Goal: Complete application form: Complete application form

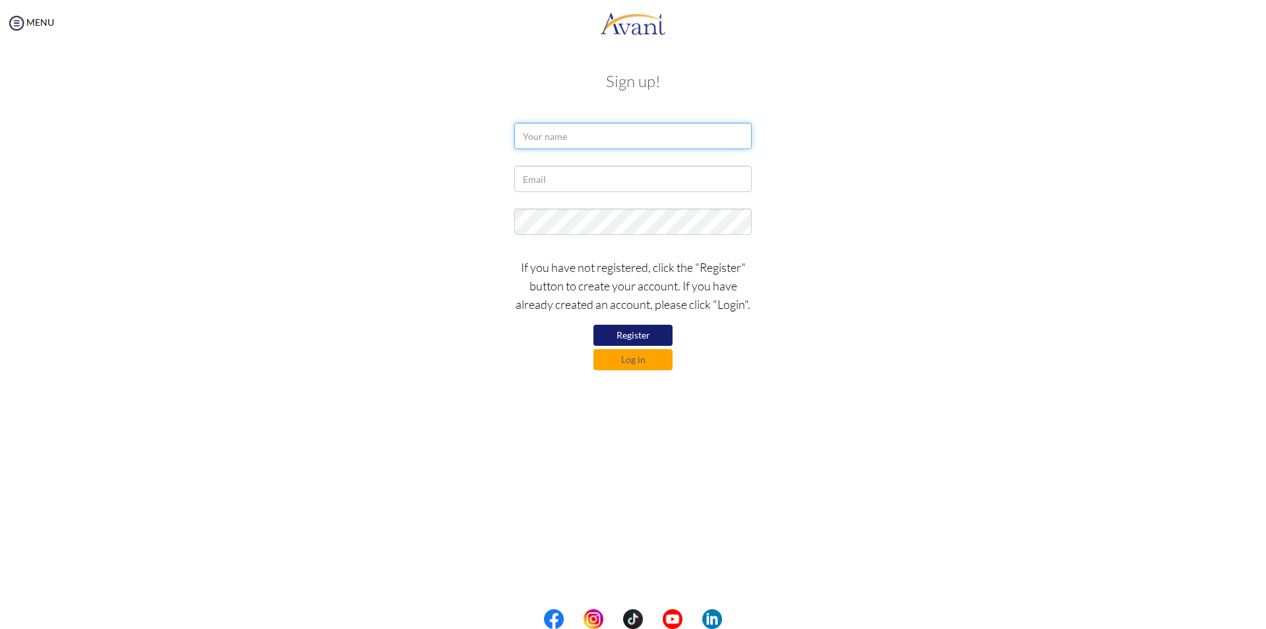
click at [545, 142] on input "text" at bounding box center [633, 136] width 237 height 26
type input "[PERSON_NAME]"
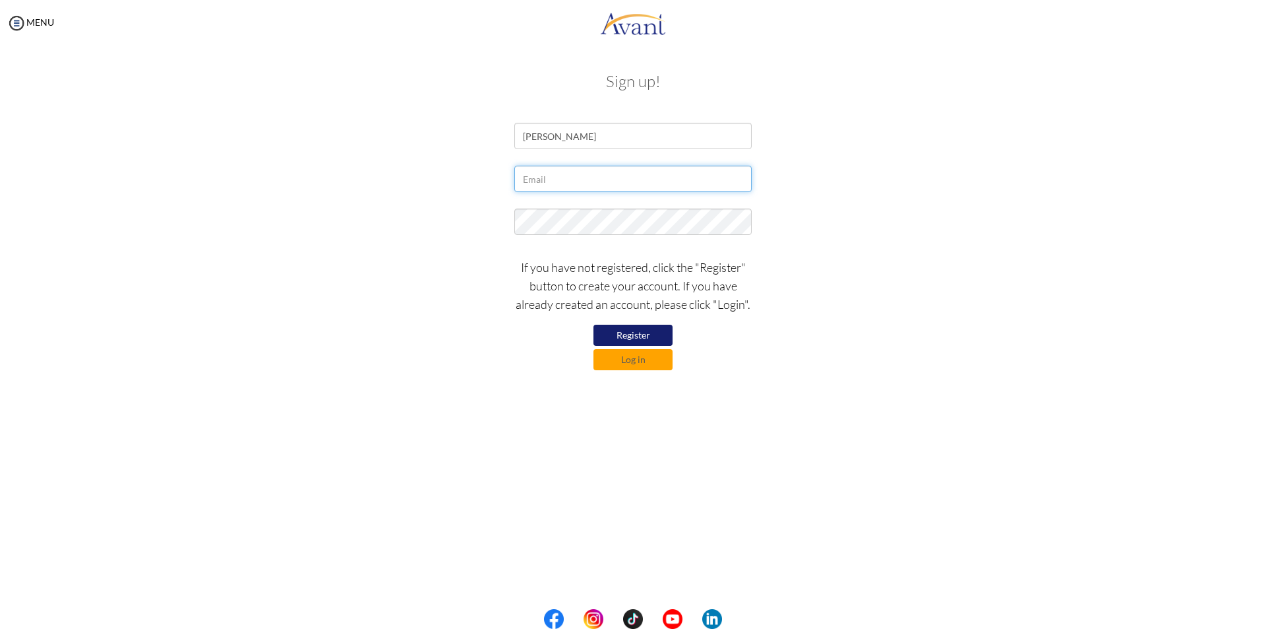
click at [545, 181] on input "text" at bounding box center [633, 179] width 237 height 26
type input "[EMAIL_ADDRESS][DOMAIN_NAME]"
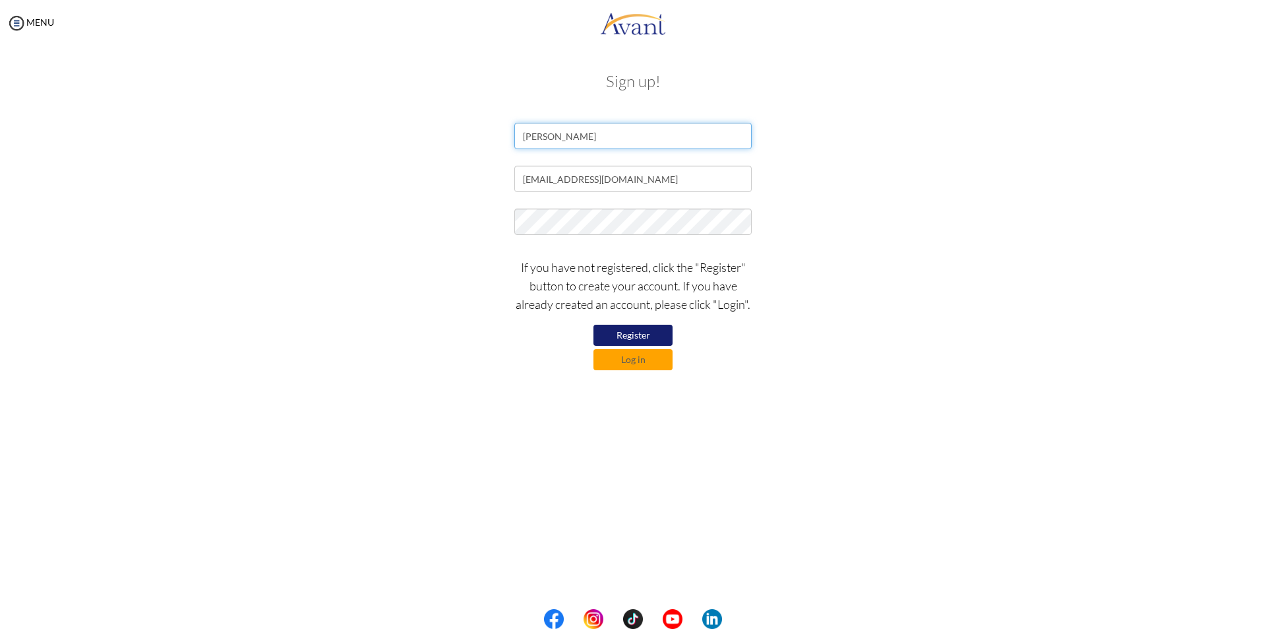
click at [557, 138] on input "Heidie garcia" at bounding box center [633, 136] width 237 height 26
type input "Heidie Garcia"
click at [511, 220] on div at bounding box center [633, 224] width 257 height 33
click at [648, 336] on button "Register" at bounding box center [633, 335] width 79 height 21
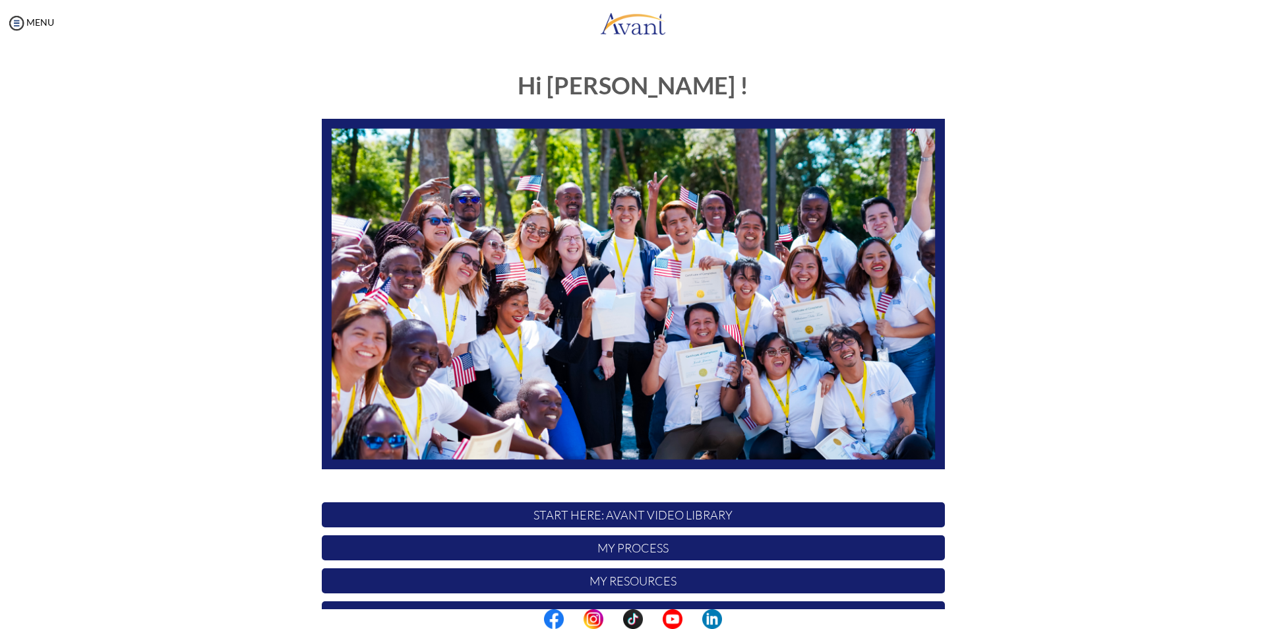
click at [657, 550] on p "My Process" at bounding box center [633, 547] width 623 height 25
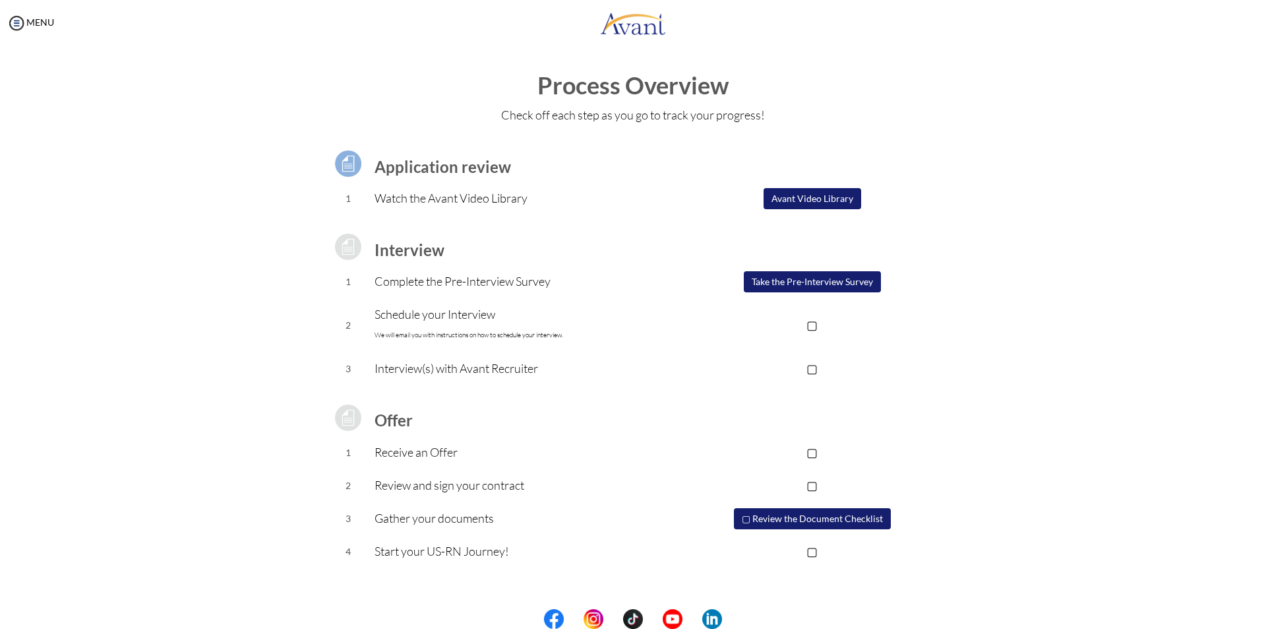
click at [839, 282] on button "Take the Pre-Interview Survey" at bounding box center [812, 281] width 137 height 21
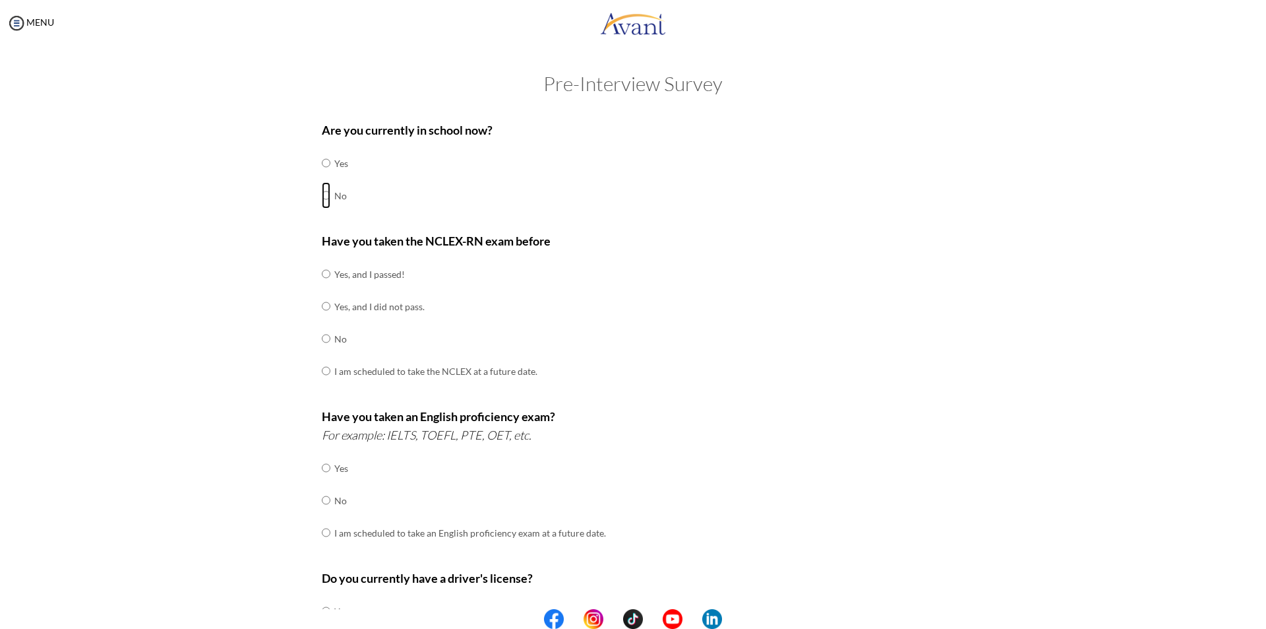
click at [322, 195] on input "radio" at bounding box center [326, 195] width 9 height 26
radio input "true"
click at [322, 340] on input "radio" at bounding box center [326, 338] width 9 height 26
radio input "true"
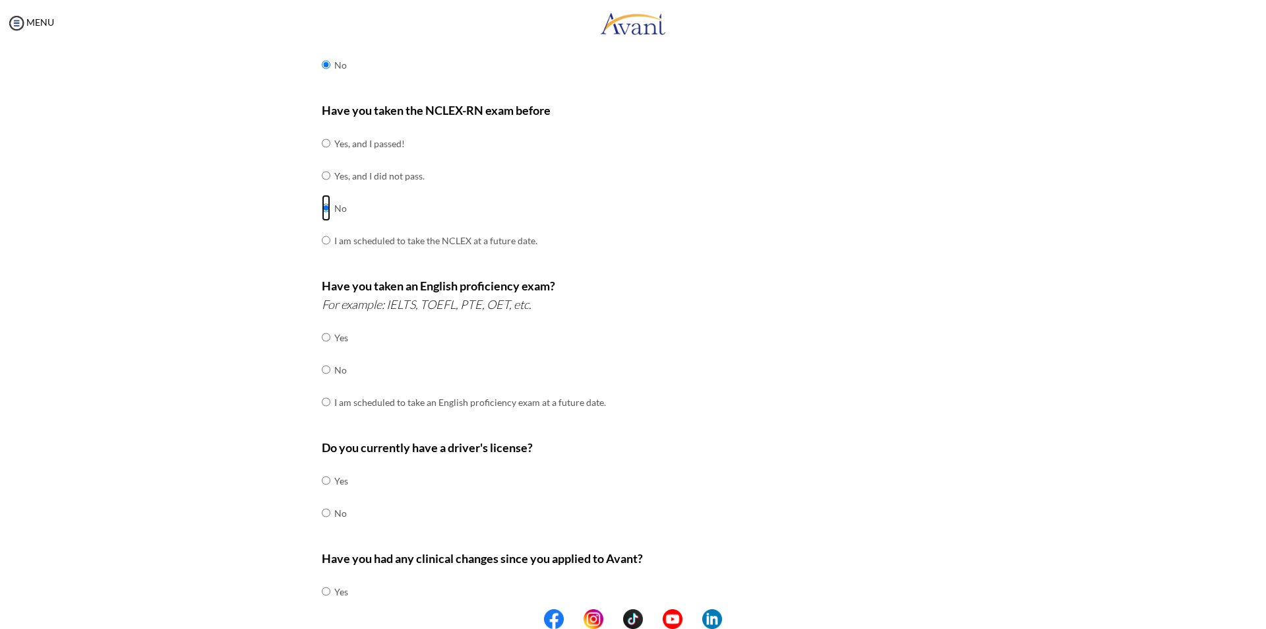
scroll to position [132, 0]
click at [322, 334] on input "radio" at bounding box center [326, 336] width 9 height 26
radio input "true"
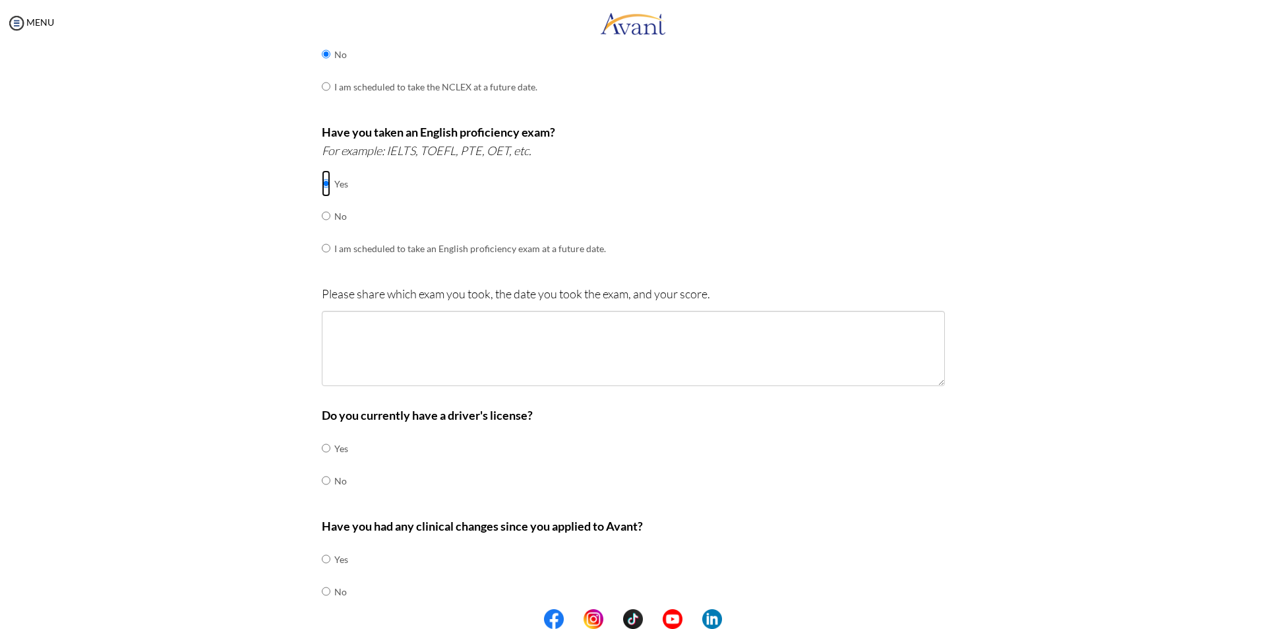
scroll to position [330, 0]
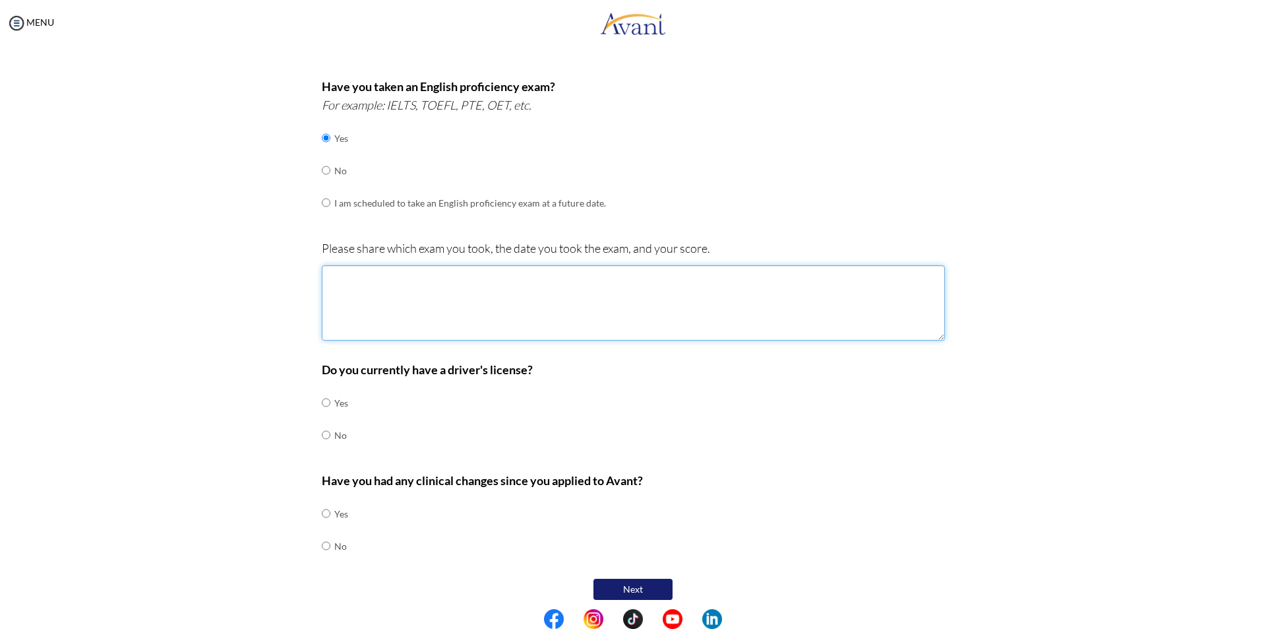
click at [422, 286] on textarea at bounding box center [633, 302] width 623 height 75
type textarea "[DATE] my score overall is 6.5"
click at [322, 433] on input "radio" at bounding box center [326, 435] width 9 height 26
radio input "true"
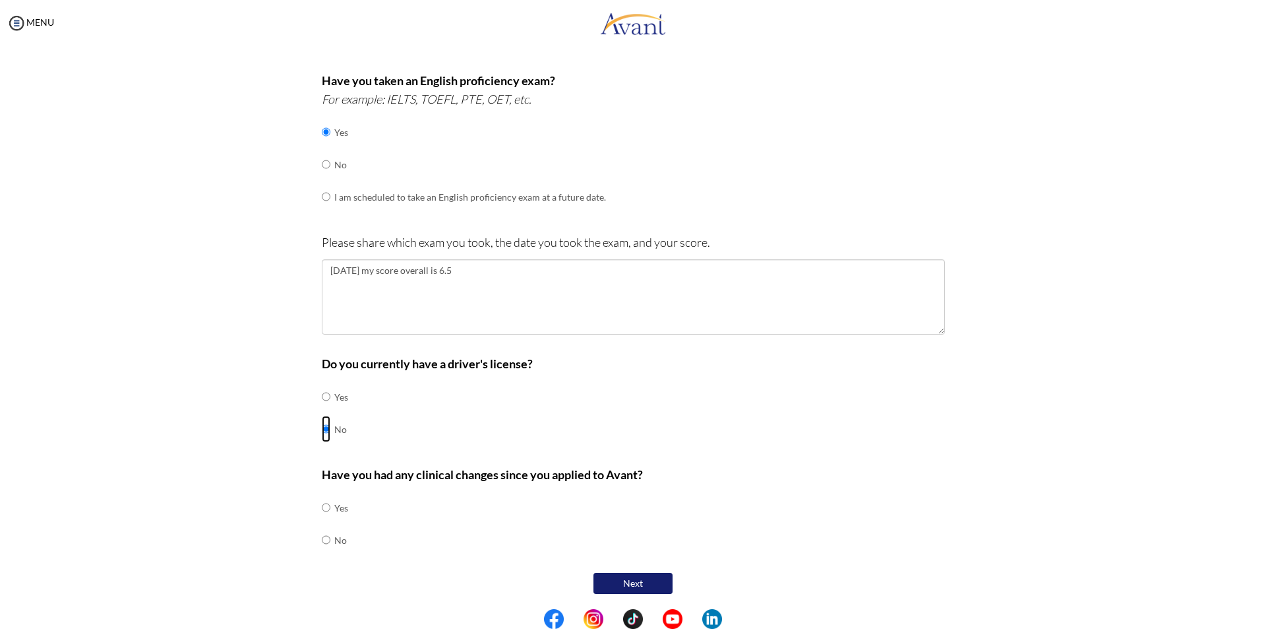
scroll to position [337, 0]
click at [322, 509] on input "radio" at bounding box center [326, 506] width 9 height 26
radio input "true"
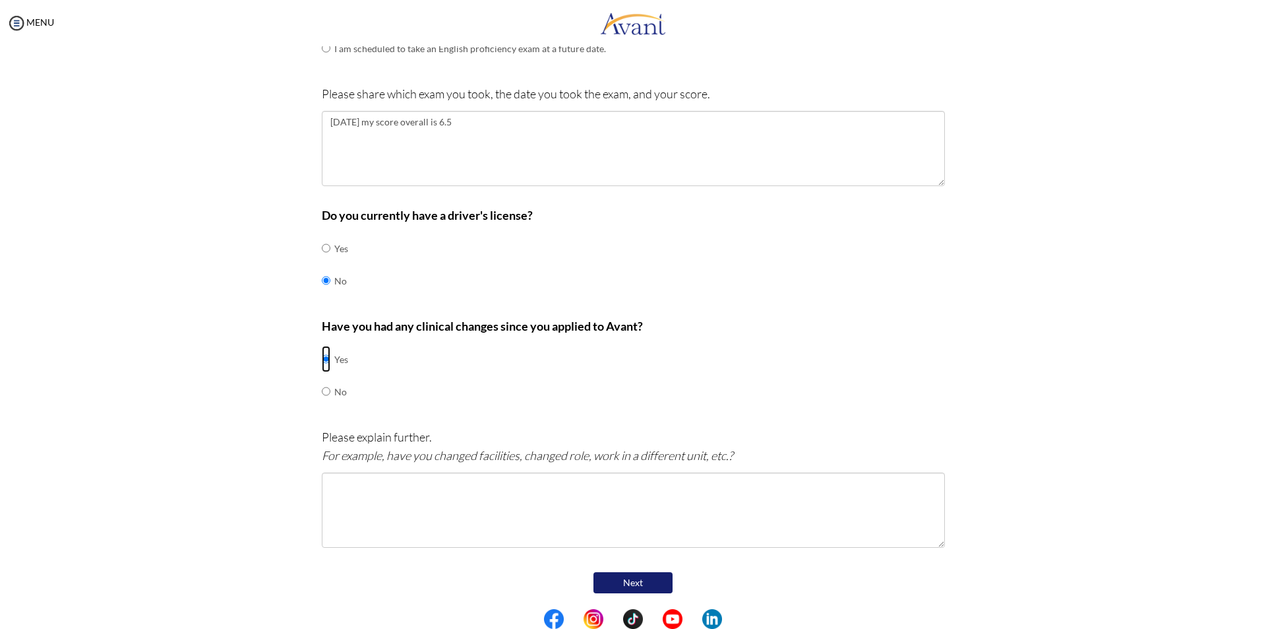
scroll to position [485, 0]
click at [472, 499] on textarea at bounding box center [633, 509] width 623 height 75
click at [324, 392] on input "radio" at bounding box center [326, 390] width 9 height 26
radio input "true"
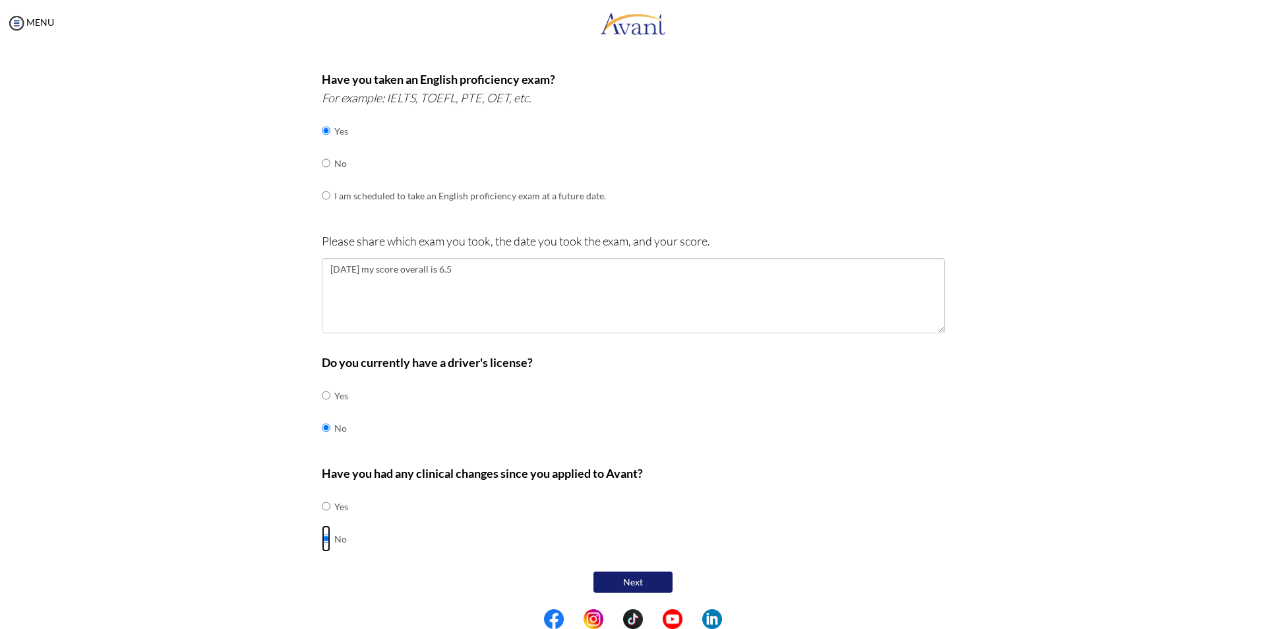
scroll to position [337, 0]
click at [645, 586] on button "Next" at bounding box center [633, 581] width 79 height 21
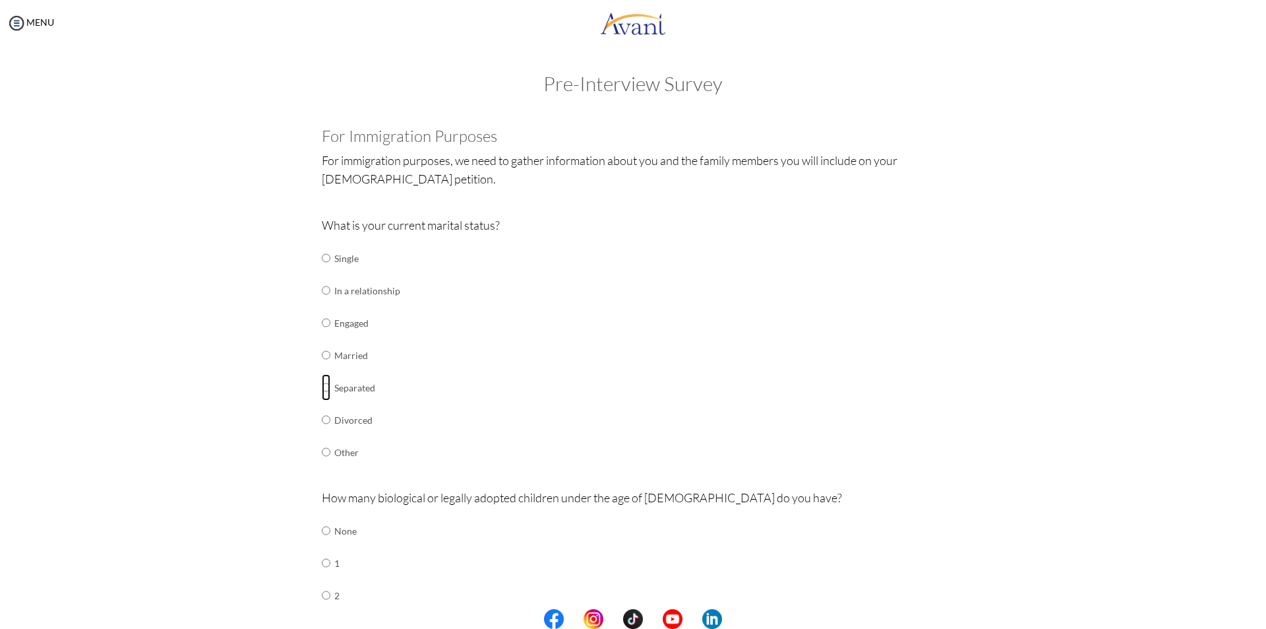
click at [322, 387] on input "radio" at bounding box center [326, 387] width 9 height 26
radio input "true"
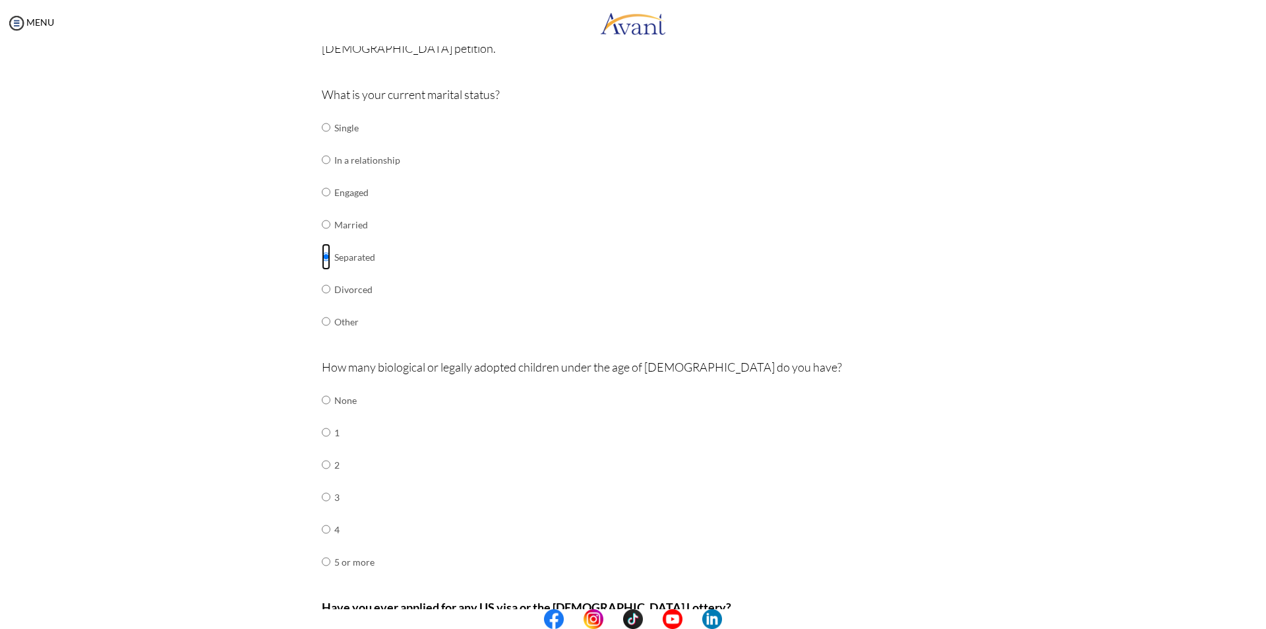
scroll to position [132, 0]
click at [322, 400] on input "radio" at bounding box center [326, 398] width 9 height 26
radio input "true"
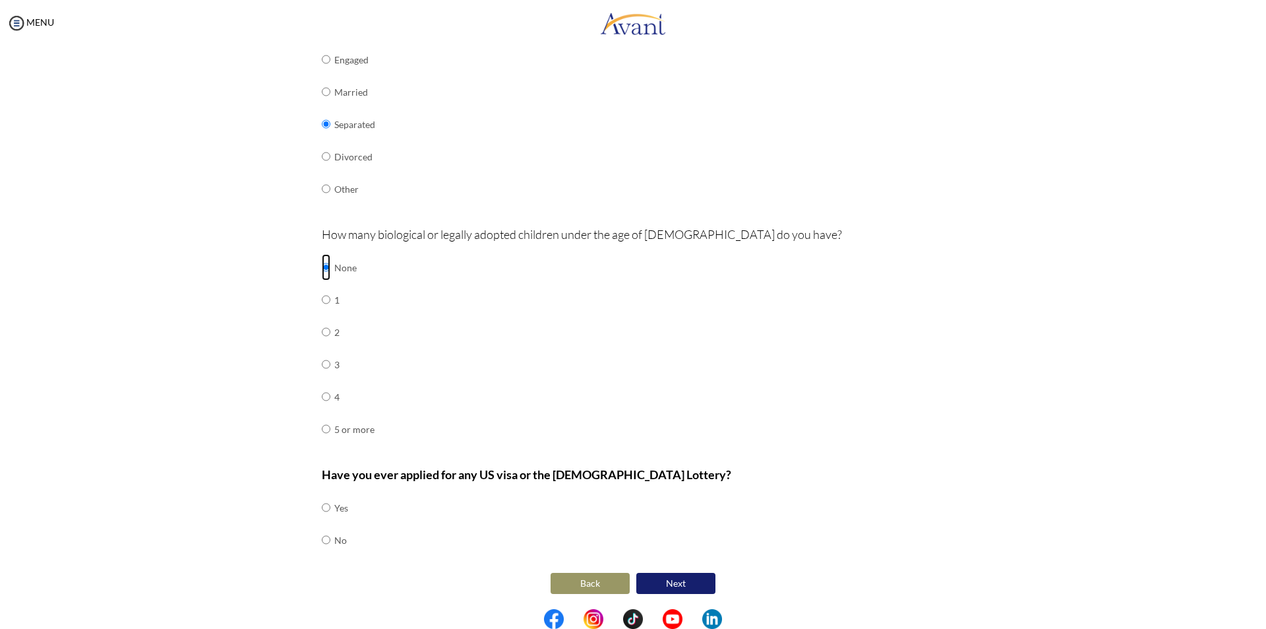
scroll to position [265, 0]
click at [322, 538] on input "radio" at bounding box center [326, 538] width 9 height 26
radio input "true"
click at [675, 582] on button "Next" at bounding box center [676, 581] width 79 height 21
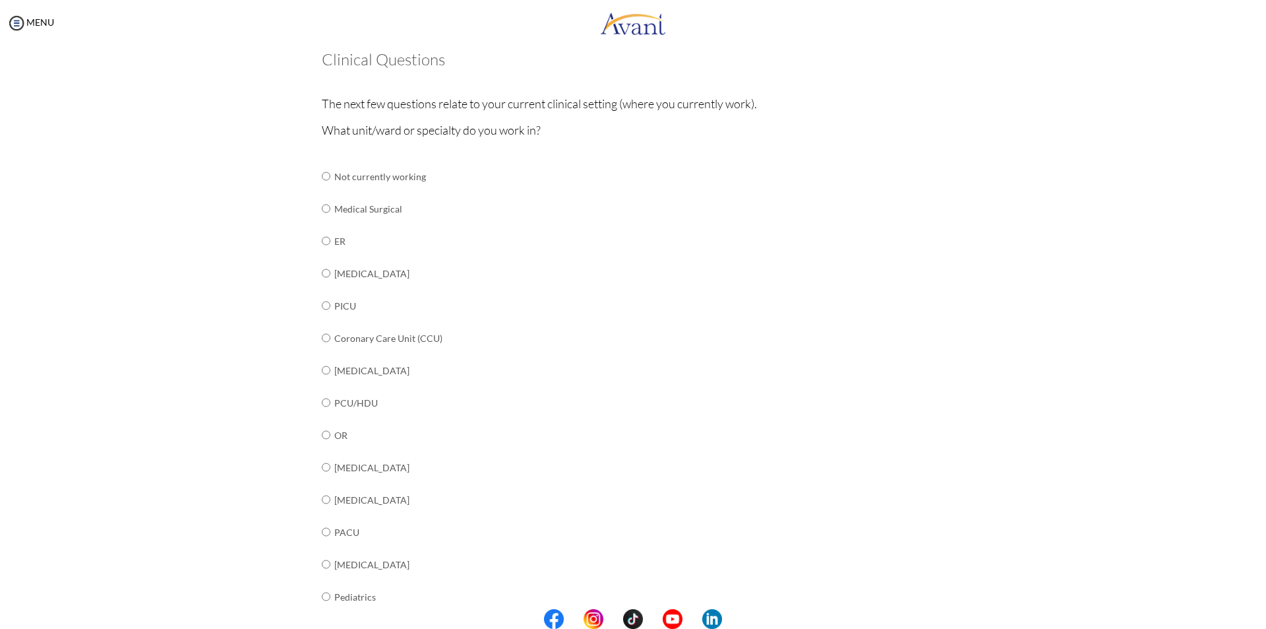
scroll to position [198, 0]
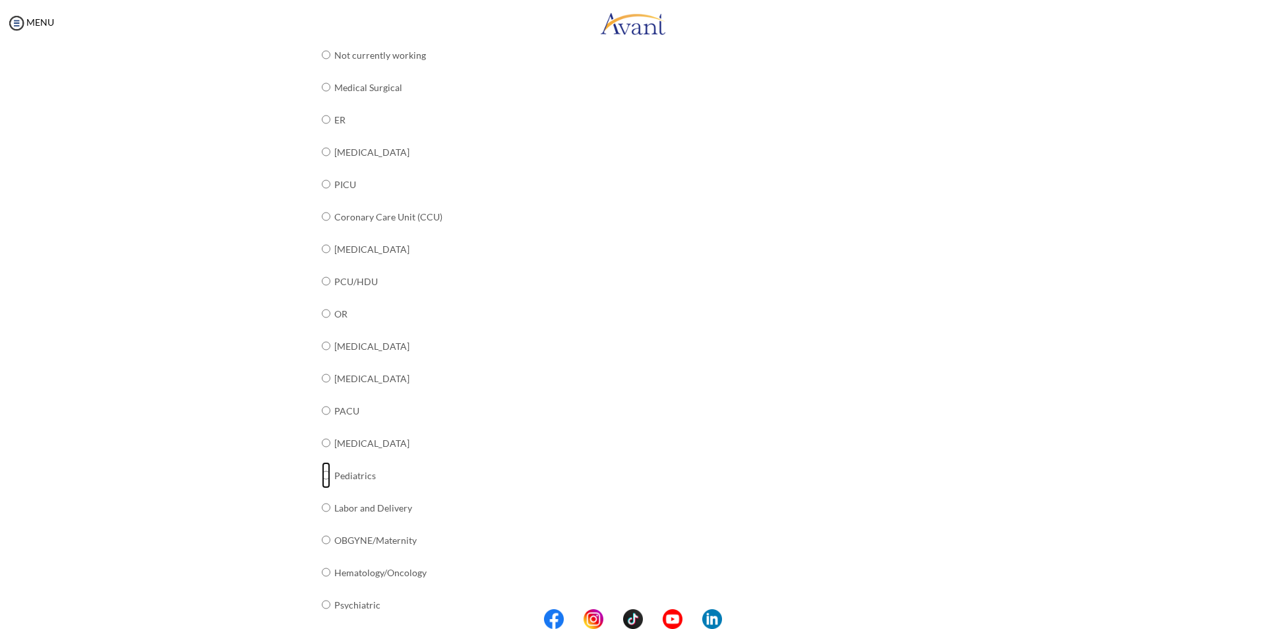
click at [324, 474] on input "radio" at bounding box center [326, 475] width 9 height 26
radio input "true"
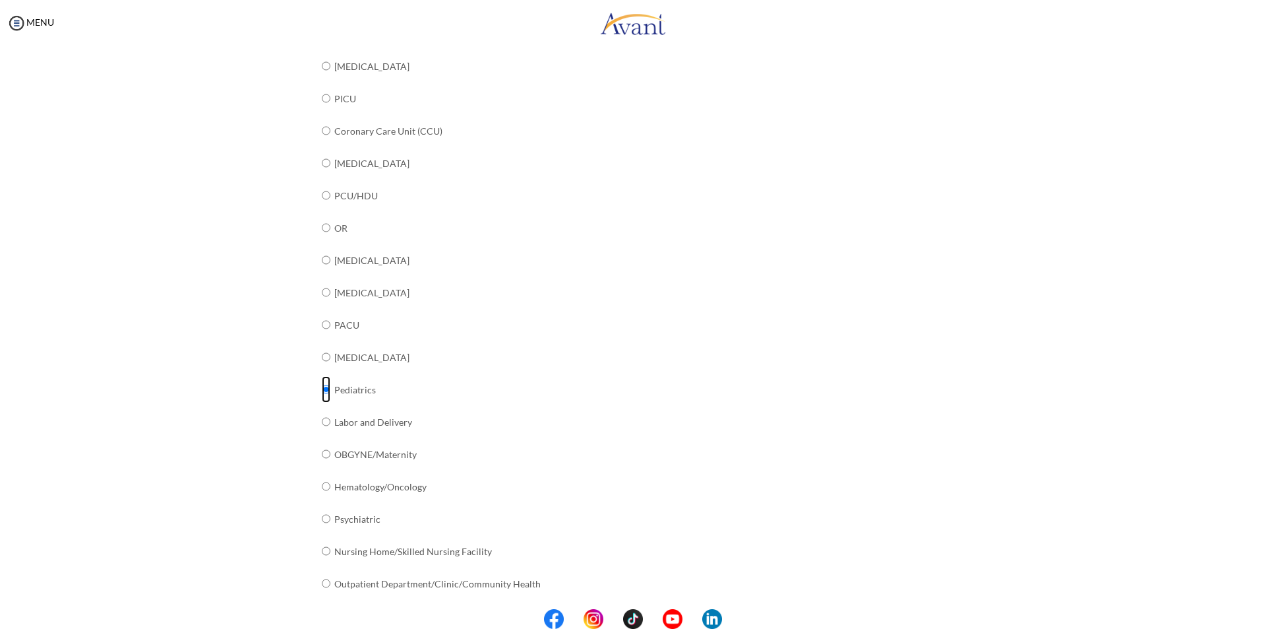
scroll to position [328, 0]
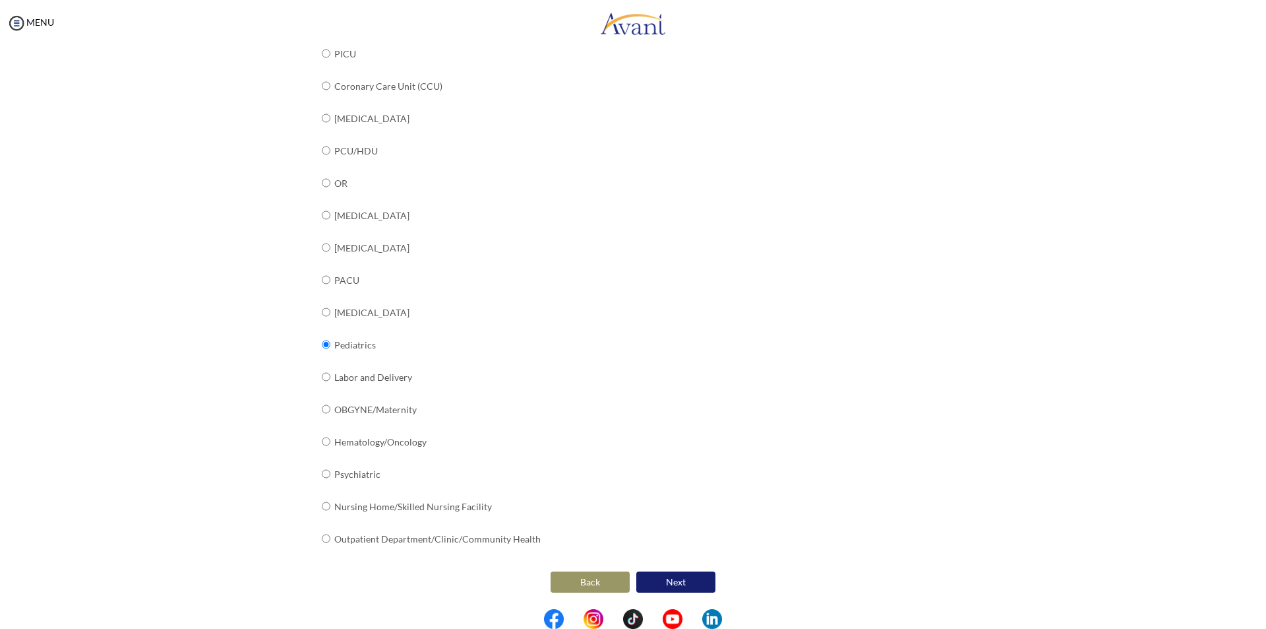
click at [663, 579] on button "Next" at bounding box center [676, 581] width 79 height 21
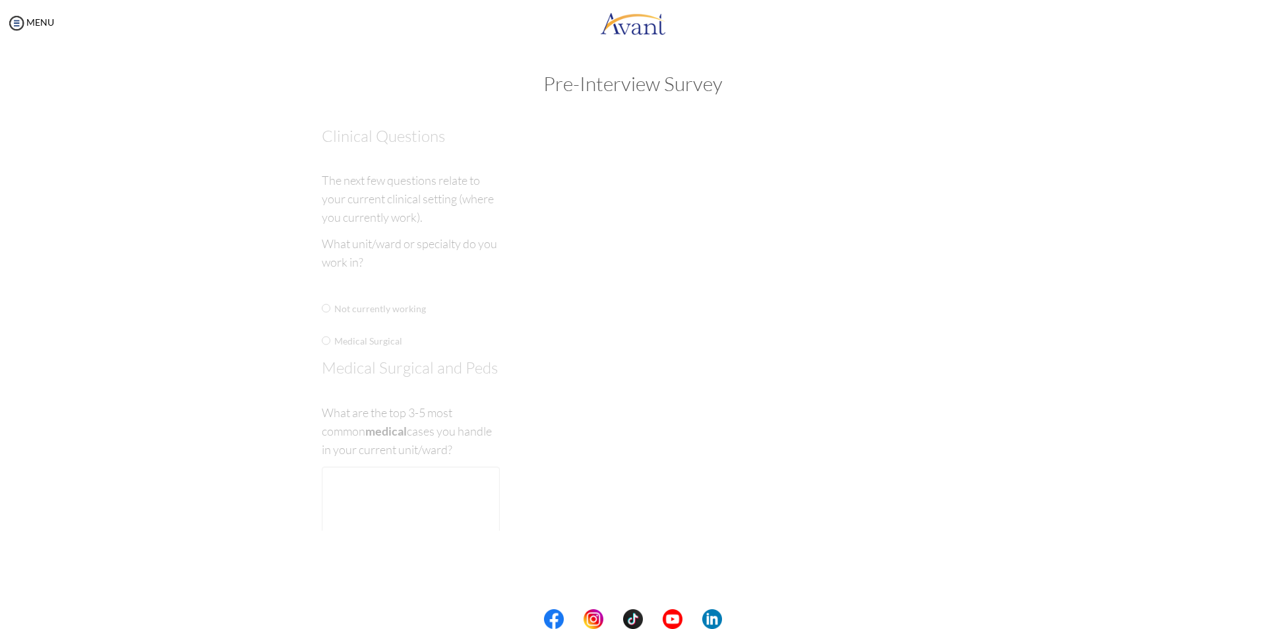
scroll to position [0, 0]
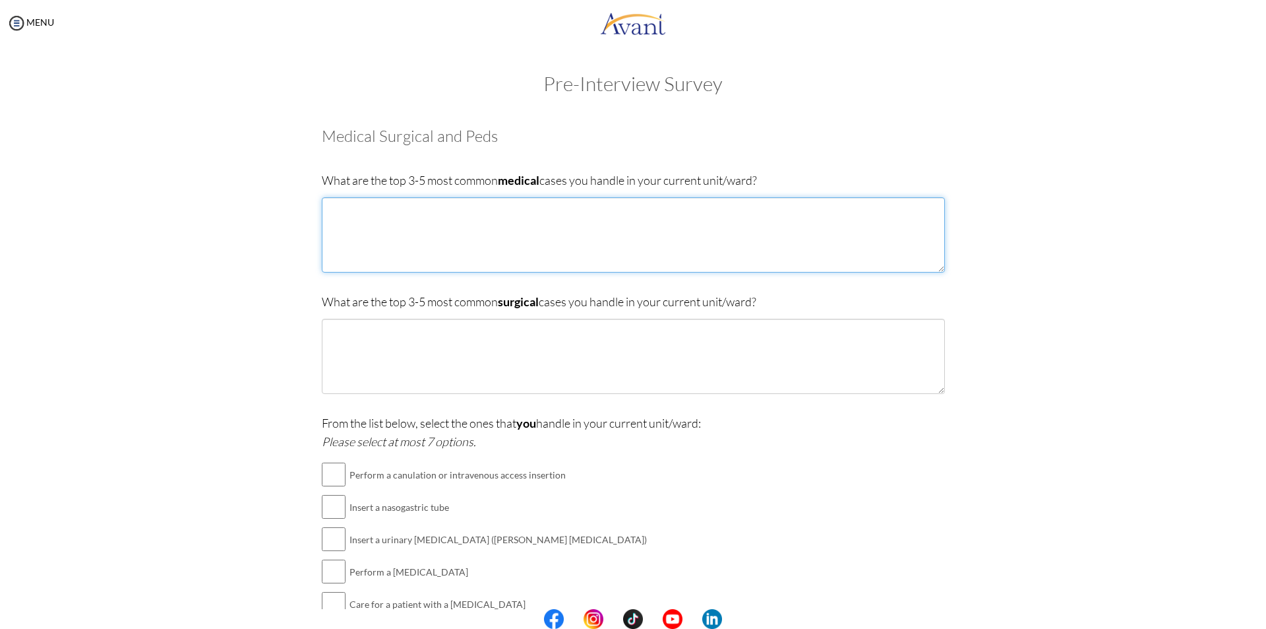
click at [516, 214] on textarea at bounding box center [633, 234] width 623 height 75
type textarea "Broncho [MEDICAL_DATA], [MEDICAL_DATA], [MEDICAL_DATA], [MEDICAL_DATA], Viral c…"
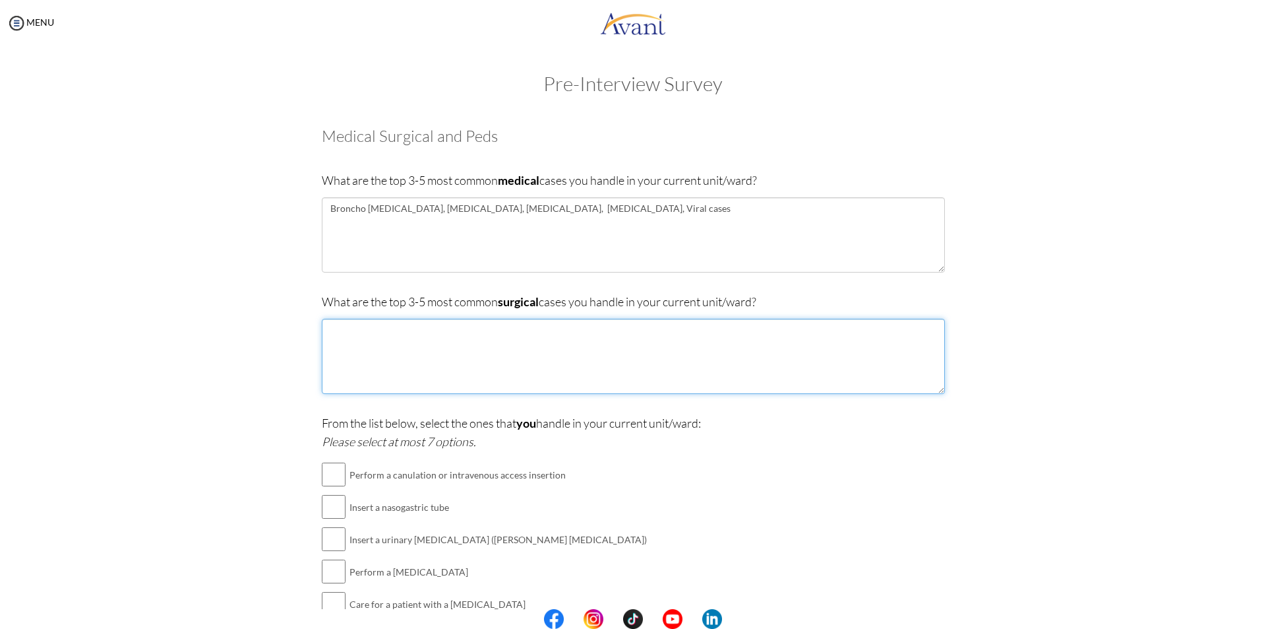
click at [415, 327] on textarea at bounding box center [633, 356] width 623 height 75
click at [380, 330] on textarea "[MEDICAL_DATA], [MEDICAL_DATA] in pediatric, cut wound, [MEDICAL_DATA]," at bounding box center [633, 356] width 623 height 75
click at [589, 332] on textarea "[MEDICAL_DATA] in pediatric, cut wound, [MEDICAL_DATA]," at bounding box center [633, 356] width 623 height 75
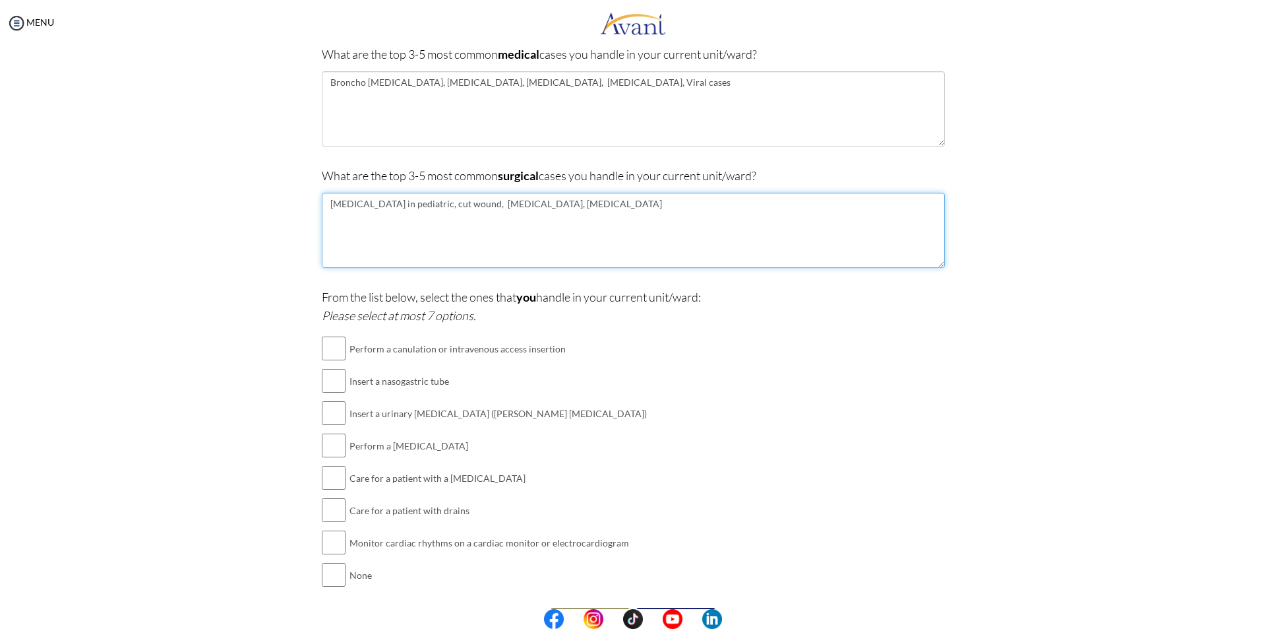
scroll to position [162, 0]
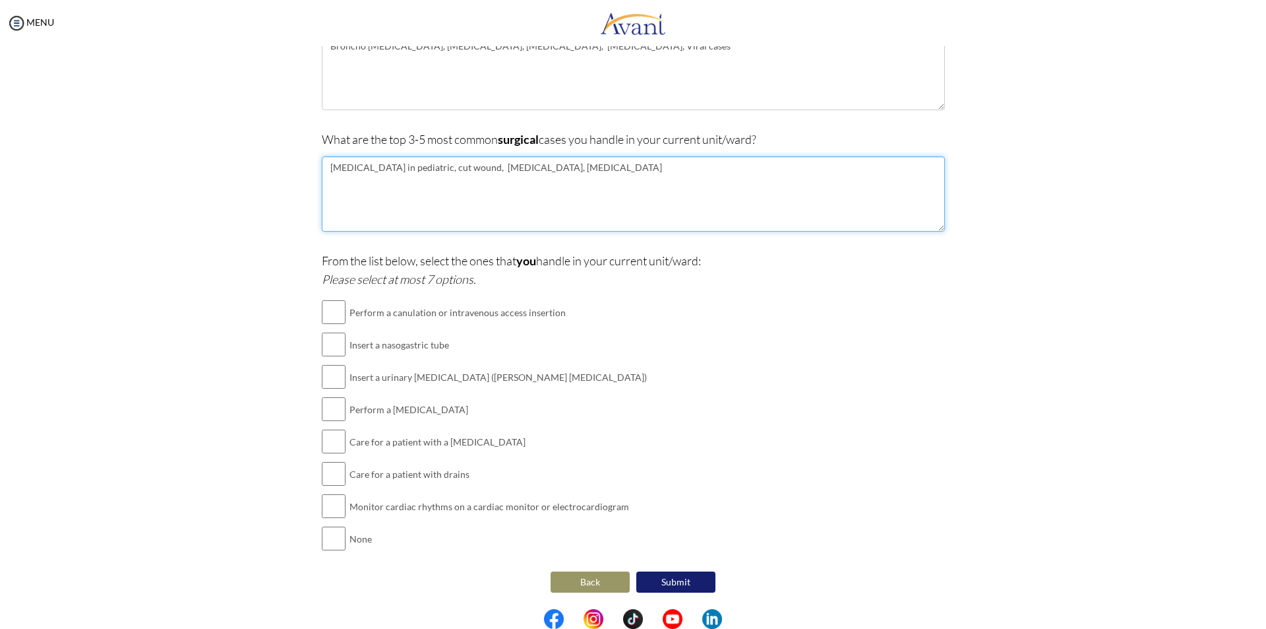
type textarea "[MEDICAL_DATA] in pediatric, cut wound, [MEDICAL_DATA], [MEDICAL_DATA]"
click at [323, 310] on input "checkbox" at bounding box center [334, 312] width 24 height 26
checkbox input "true"
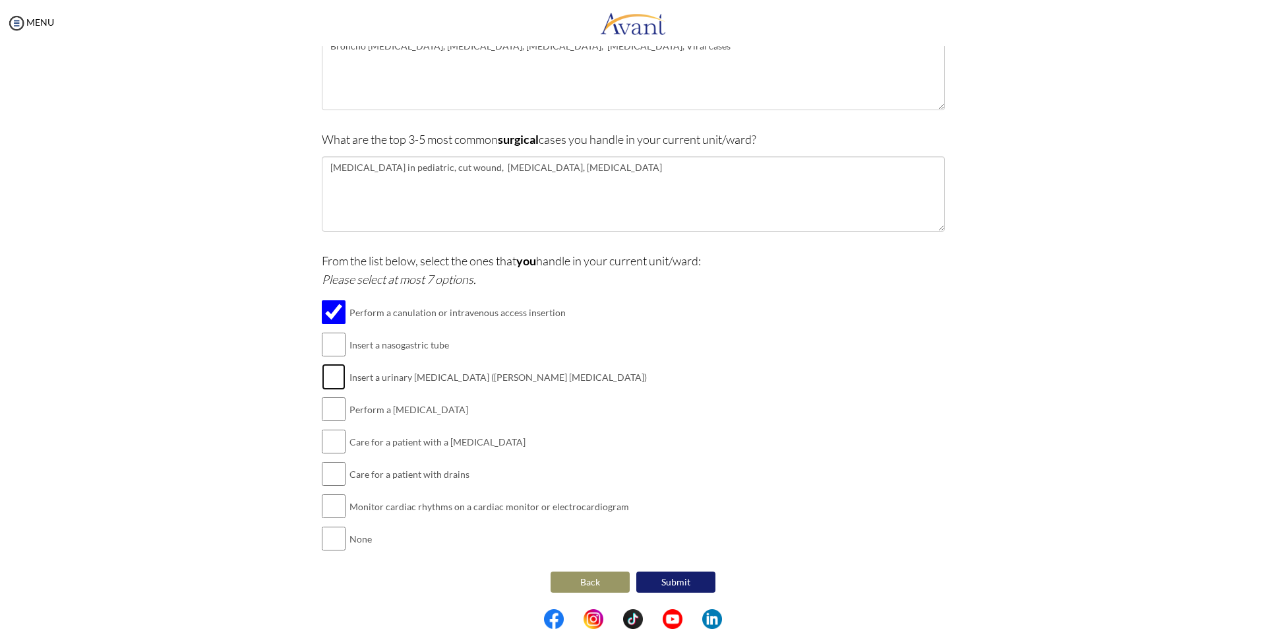
click at [334, 378] on input "checkbox" at bounding box center [334, 376] width 24 height 26
checkbox input "true"
click at [326, 414] on input "checkbox" at bounding box center [334, 409] width 24 height 26
checkbox input "true"
click at [334, 473] on input "checkbox" at bounding box center [334, 473] width 24 height 26
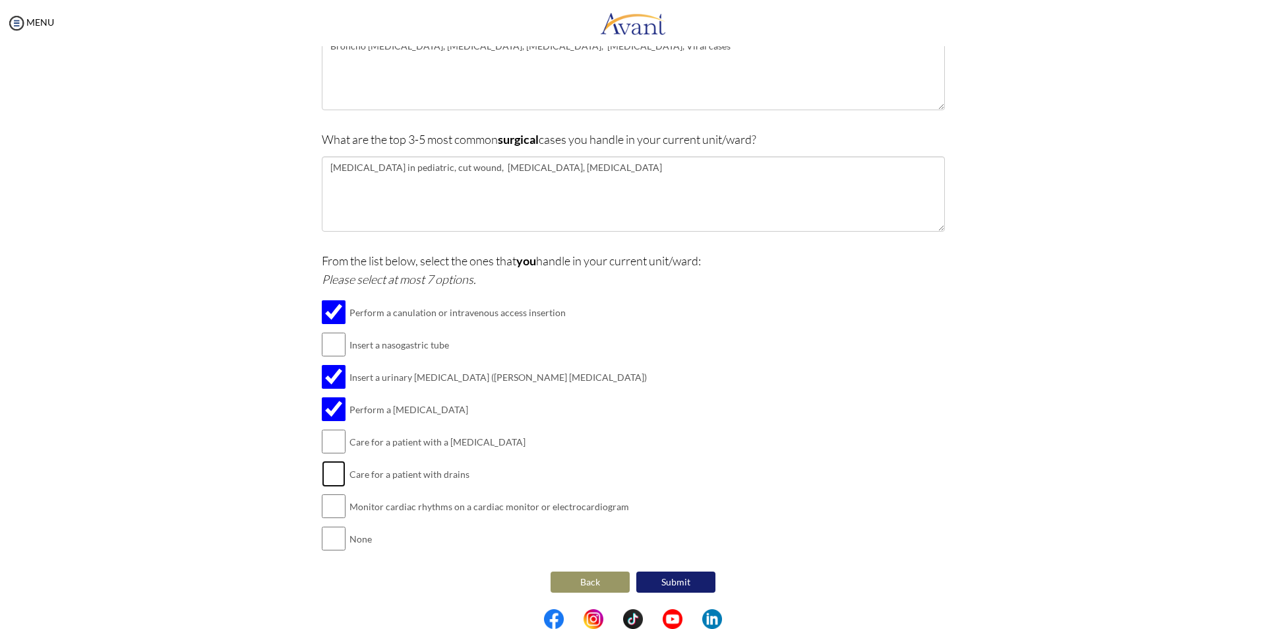
checkbox input "true"
click at [331, 505] on input "checkbox" at bounding box center [334, 506] width 24 height 26
click at [330, 505] on input "checkbox" at bounding box center [334, 506] width 24 height 26
click at [322, 508] on input "checkbox" at bounding box center [334, 506] width 24 height 26
checkbox input "true"
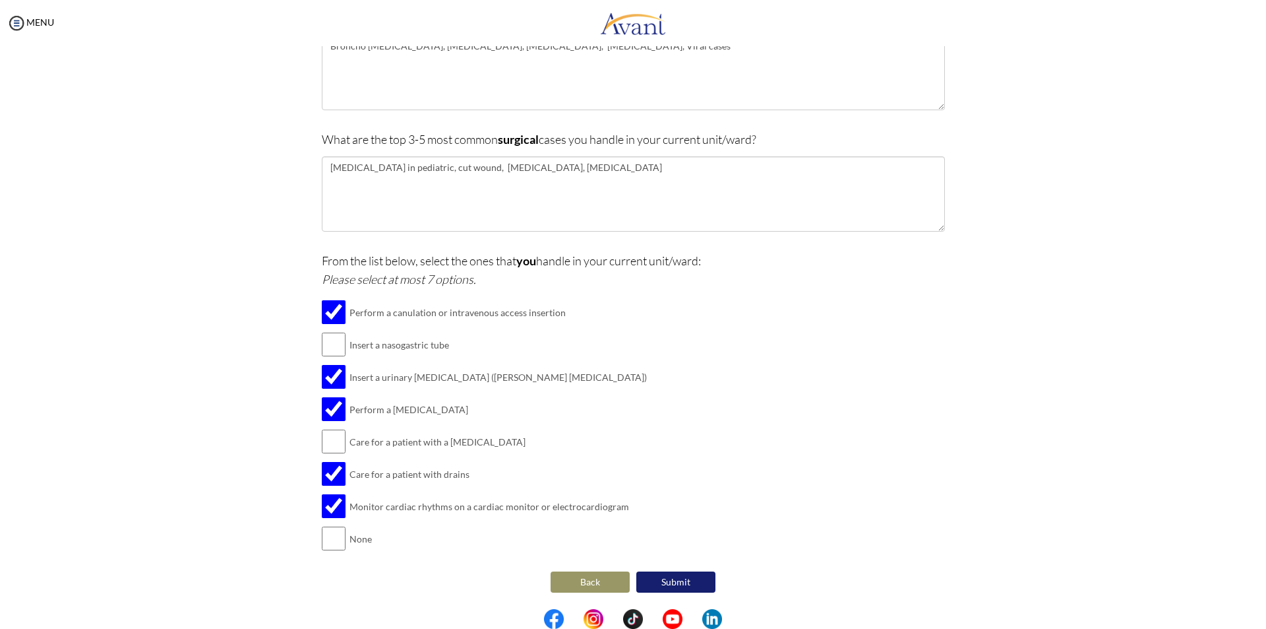
click at [679, 582] on button "Submit" at bounding box center [676, 581] width 79 height 21
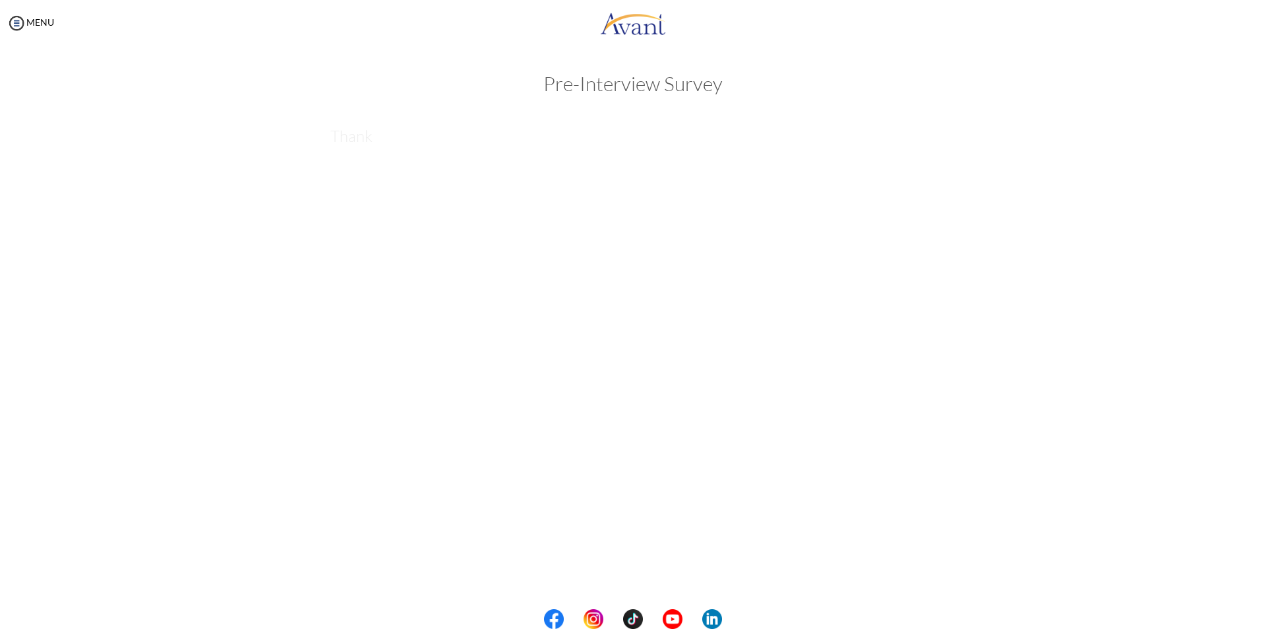
scroll to position [0, 0]
